Goal: Navigation & Orientation: Go to known website

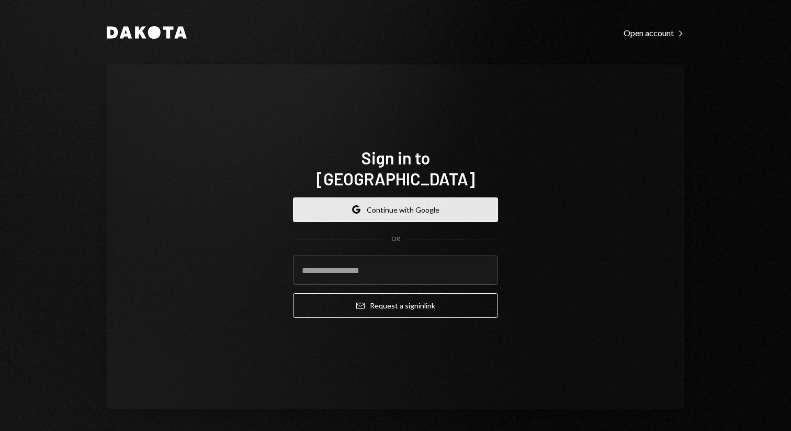
click at [412, 202] on button "Google Continue with Google" at bounding box center [395, 209] width 205 height 25
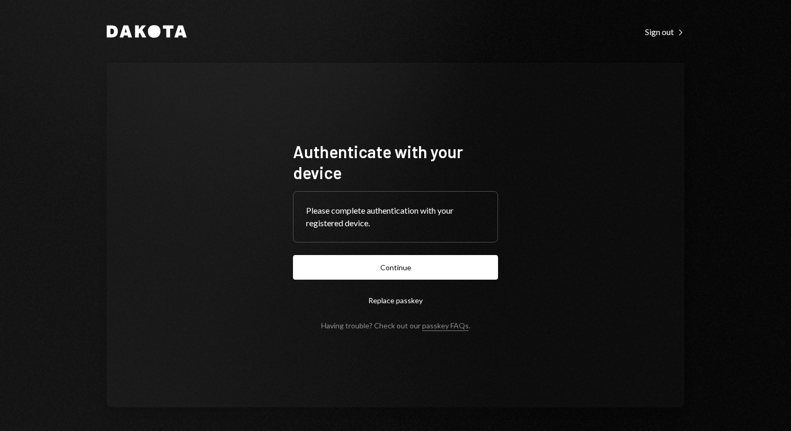
click at [417, 266] on button "Continue" at bounding box center [395, 267] width 205 height 25
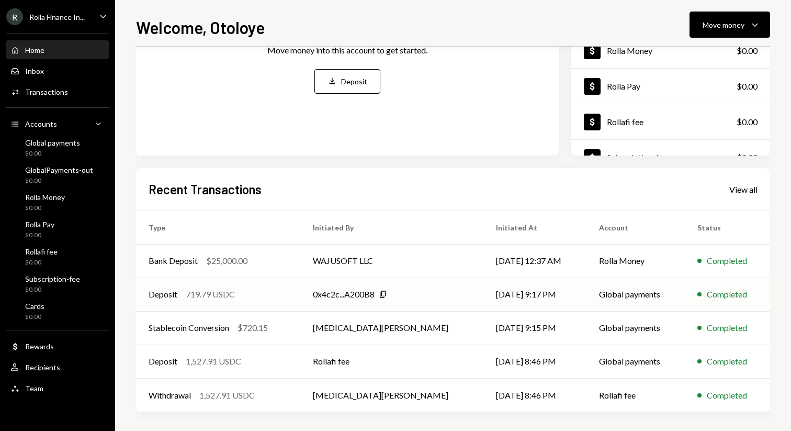
scroll to position [150, 0]
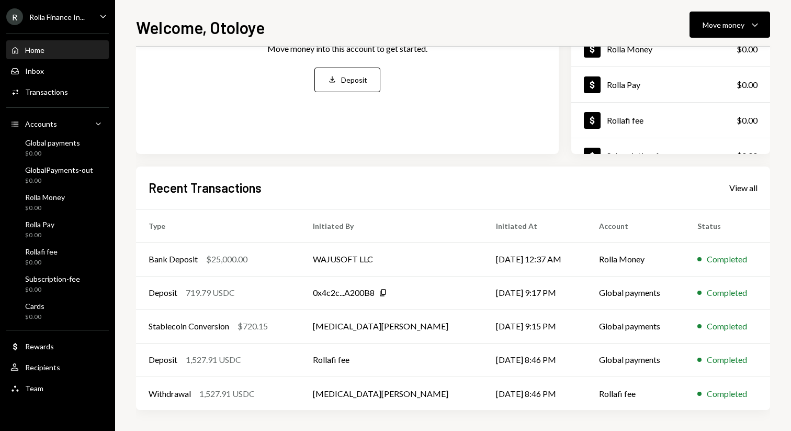
click at [63, 20] on div "Rolla Finance In..." at bounding box center [56, 17] width 55 height 9
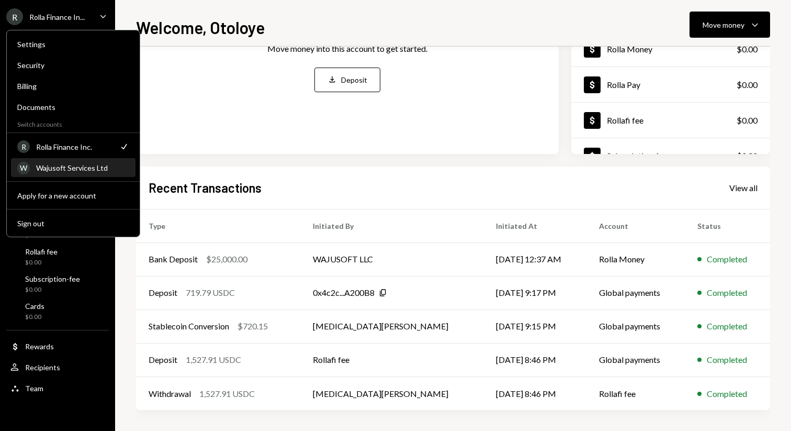
click at [57, 173] on div "W Wajusoft Services Ltd" at bounding box center [73, 168] width 112 height 18
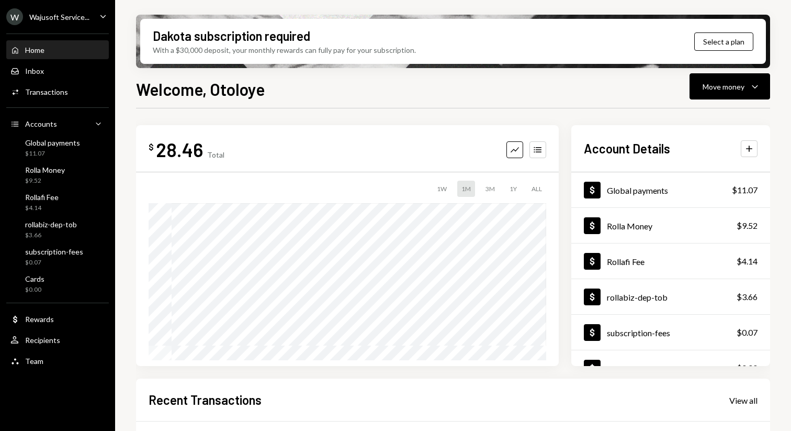
scroll to position [200, 0]
